Goal: Transaction & Acquisition: Purchase product/service

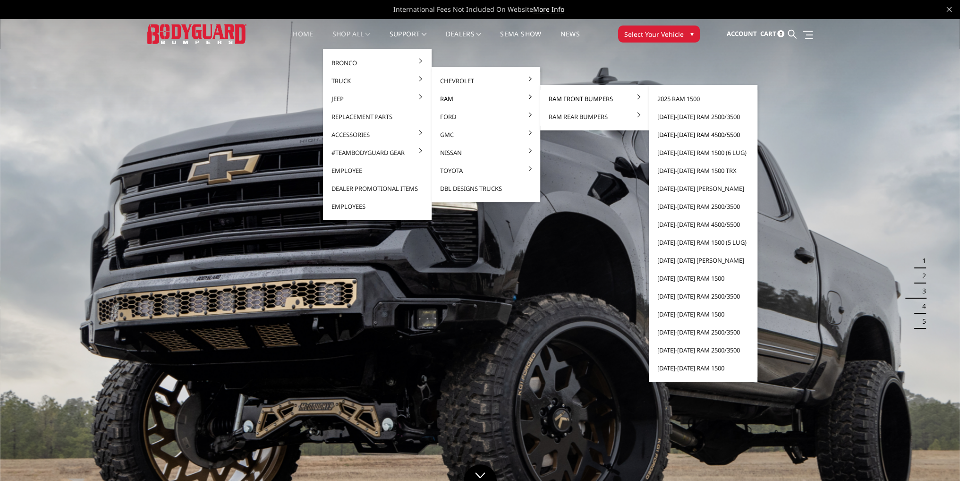
click at [689, 135] on link "[DATE]-[DATE] Ram 4500/5500" at bounding box center [702, 135] width 101 height 18
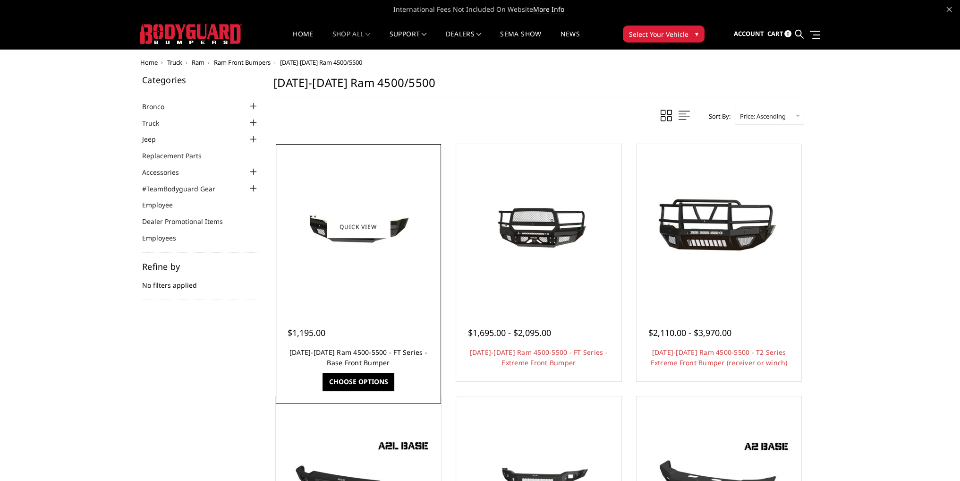
click at [353, 355] on link "[DATE]-[DATE] Ram 4500-5500 - FT Series - Base Front Bumper" at bounding box center [358, 356] width 138 height 19
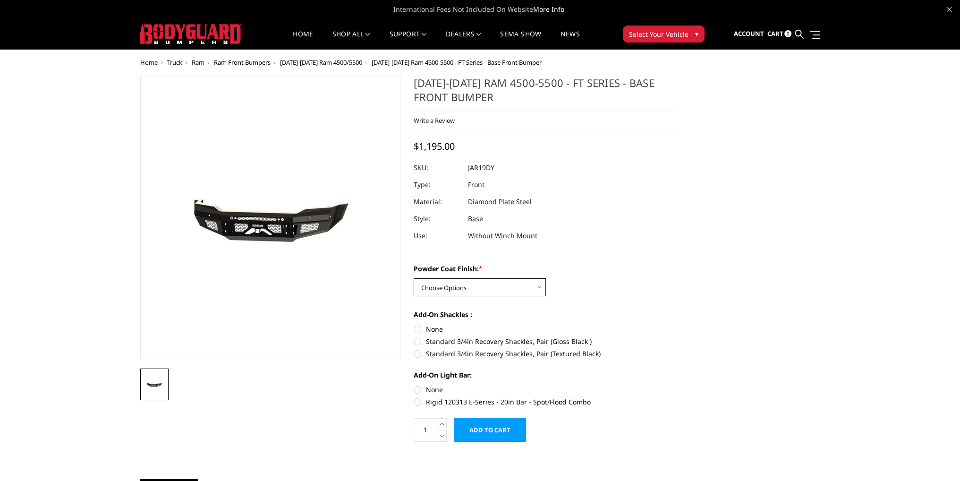
click at [454, 290] on select "Choose Options Bare Metal Gloss Black Powder Coat Textured Black Powder Coat" at bounding box center [480, 287] width 132 height 18
select select "3367"
click at [414, 278] on select "Choose Options Bare Metal Gloss Black Powder Coat Textured Black Powder Coat" at bounding box center [480, 287] width 132 height 18
click at [493, 287] on select "Choose Options Bare Metal Gloss Black Powder Coat Textured Black Powder Coat" at bounding box center [480, 287] width 132 height 18
click at [414, 278] on select "Choose Options Bare Metal Gloss Black Powder Coat Textured Black Powder Coat" at bounding box center [480, 287] width 132 height 18
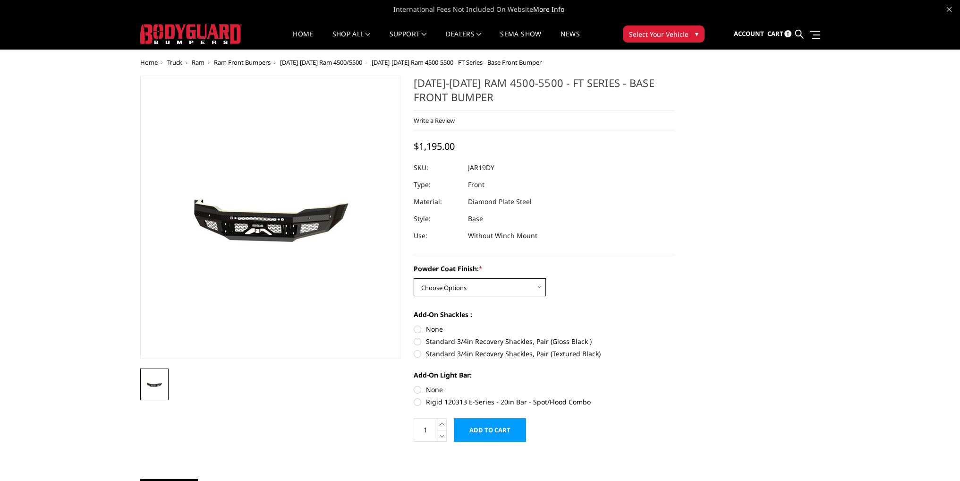
drag, startPoint x: 462, startPoint y: 286, endPoint x: 461, endPoint y: 293, distance: 7.2
click at [462, 286] on select "Choose Options Bare Metal Gloss Black Powder Coat Textured Black Powder Coat" at bounding box center [480, 287] width 132 height 18
select select "3367"
click at [414, 278] on select "Choose Options Bare Metal Gloss Black Powder Coat Textured Black Powder Coat" at bounding box center [480, 287] width 132 height 18
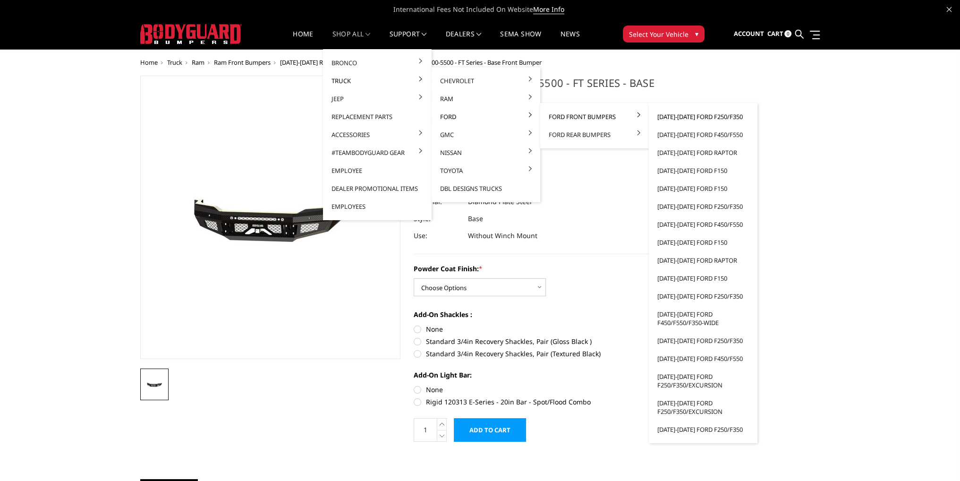
click at [702, 116] on link "[DATE]-[DATE] Ford F250/F350" at bounding box center [702, 117] width 101 height 18
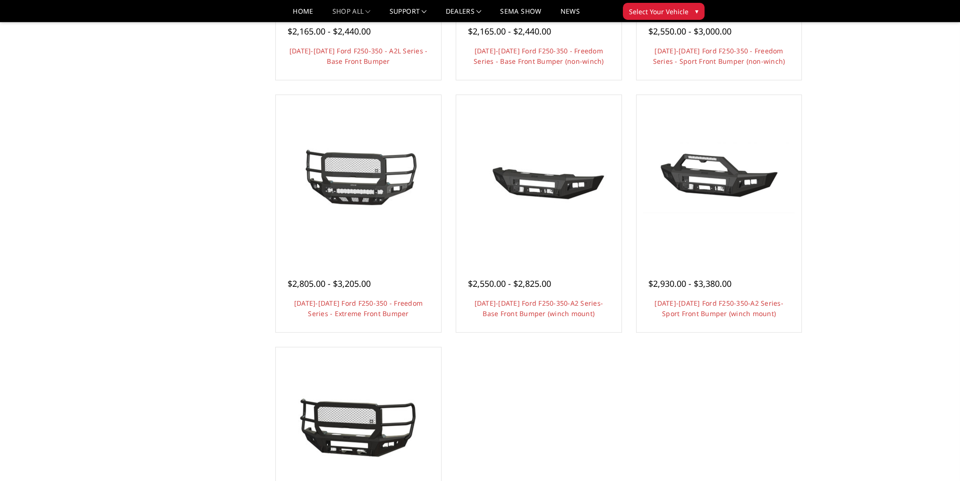
scroll to position [708, 0]
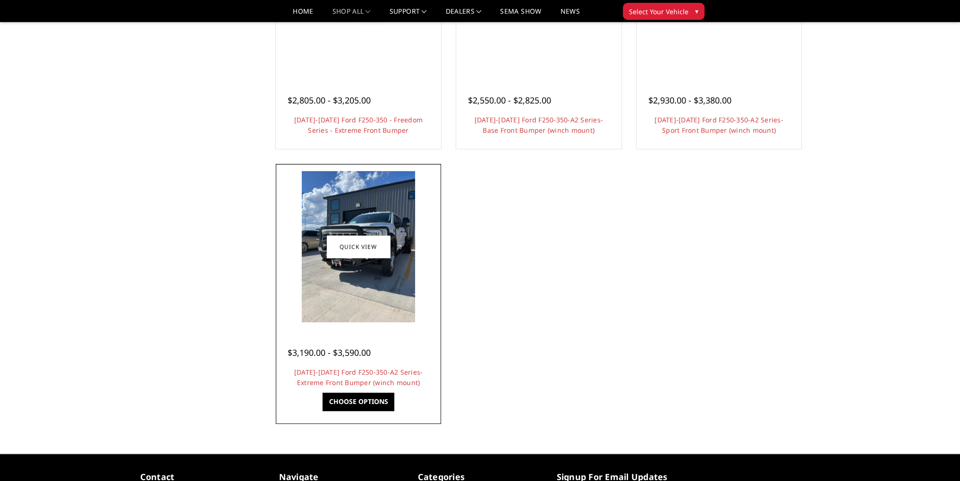
click at [408, 310] on img at bounding box center [358, 246] width 113 height 151
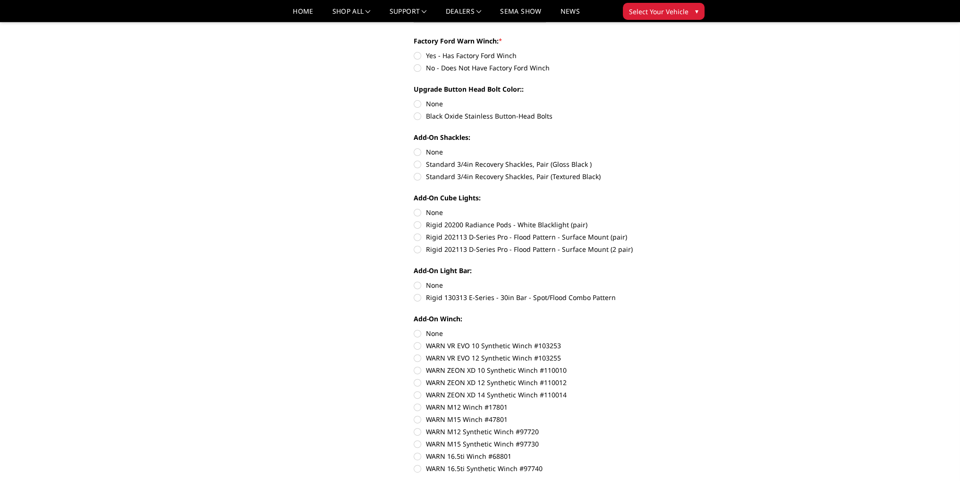
scroll to position [708, 0]
